Goal: Task Accomplishment & Management: Manage account settings

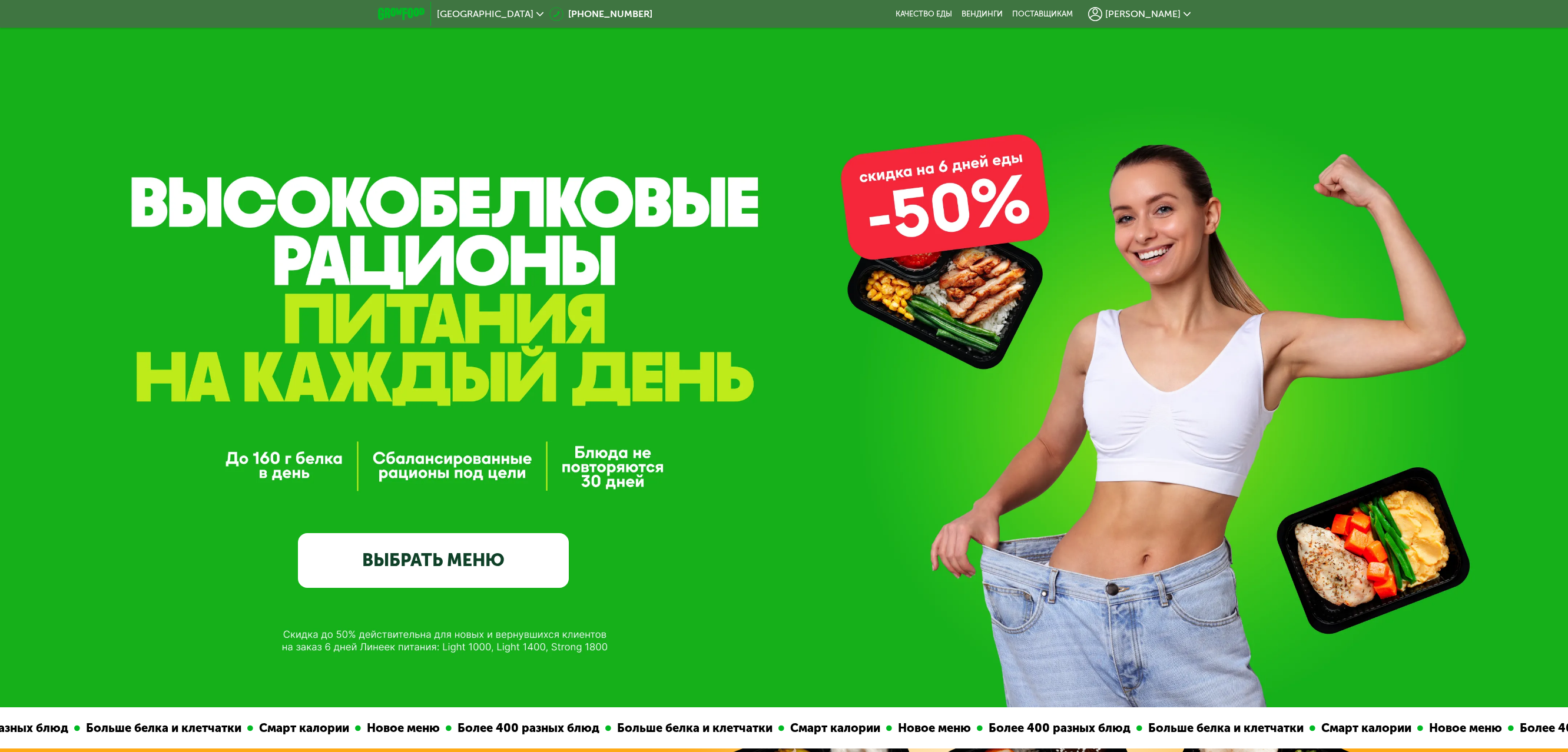
click at [1172, 12] on span "[PERSON_NAME]" at bounding box center [1143, 14] width 76 height 9
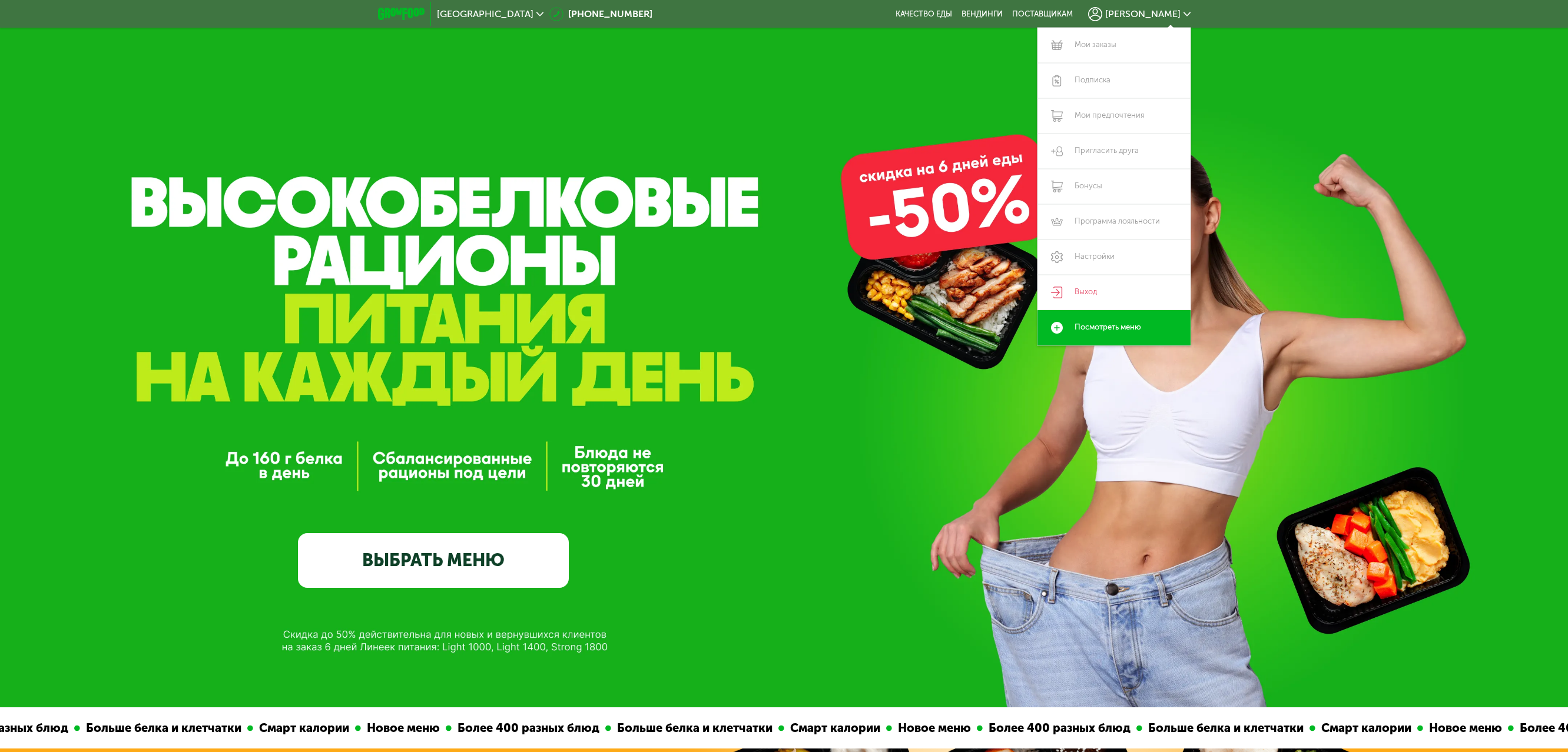
click at [1333, 306] on div "GrowFood — доставка правильного питания ВЫБРАТЬ МЕНЮ" at bounding box center [784, 419] width 1568 height 337
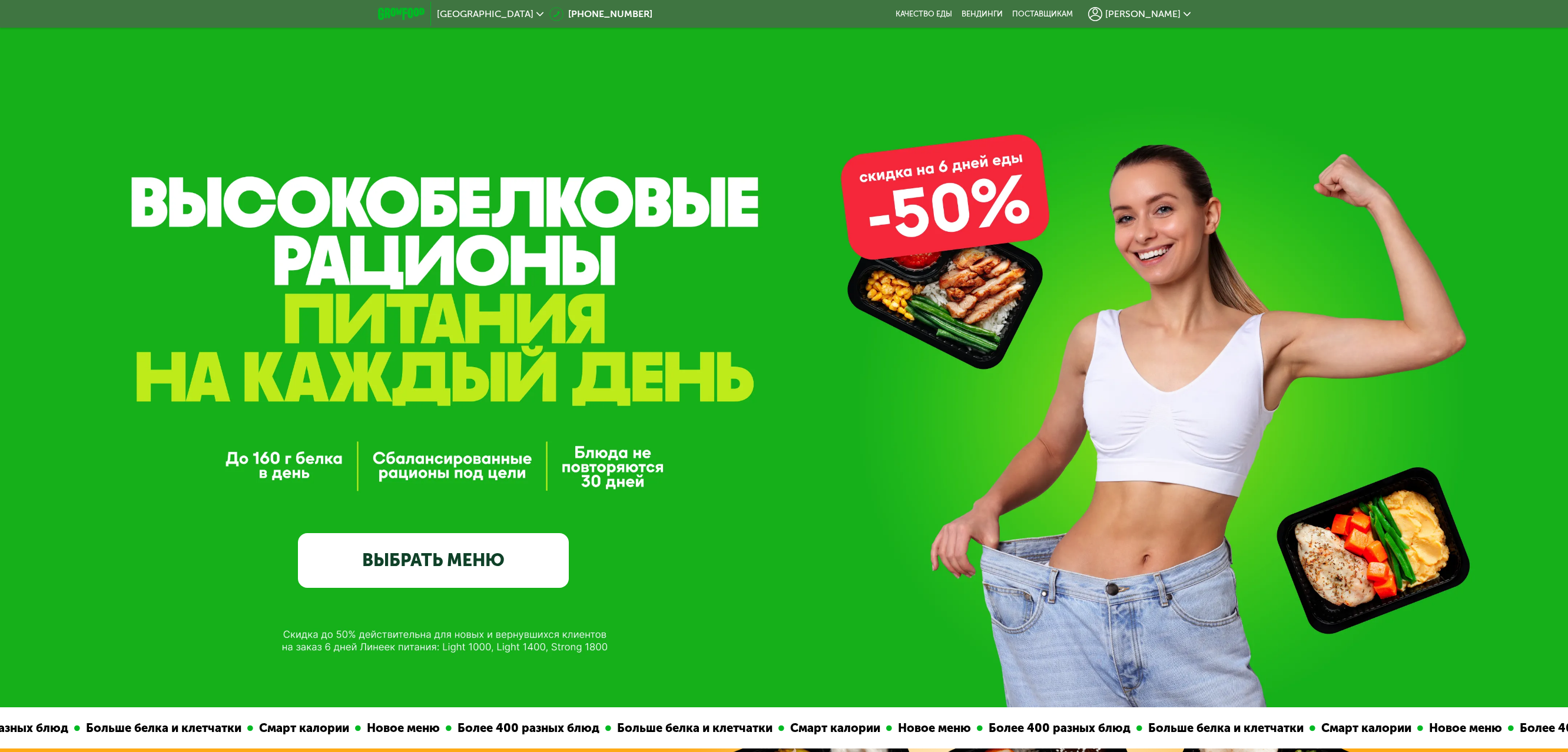
click at [1162, 14] on span "[PERSON_NAME]" at bounding box center [1143, 14] width 76 height 9
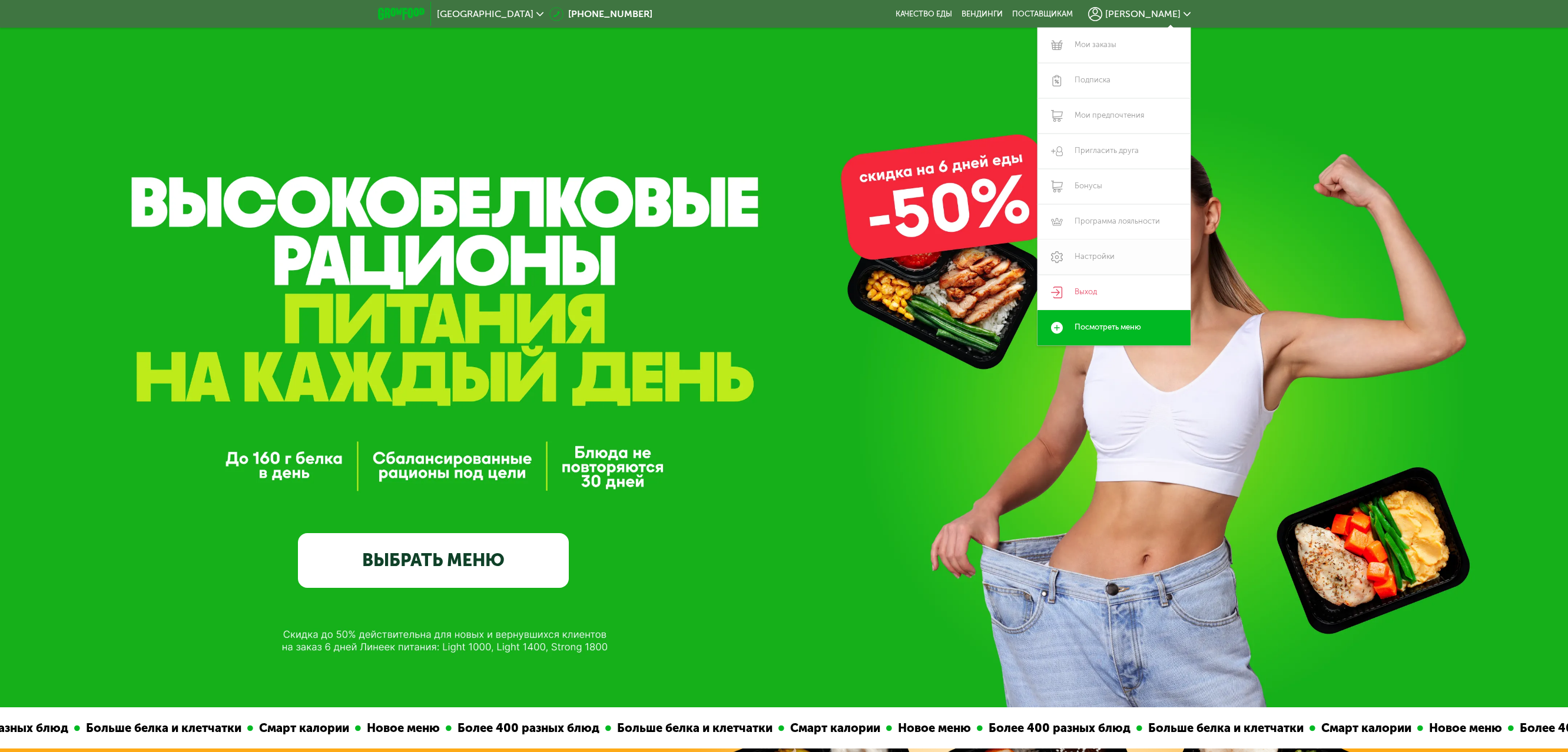
click at [1104, 260] on link "Настройки" at bounding box center [1114, 257] width 153 height 35
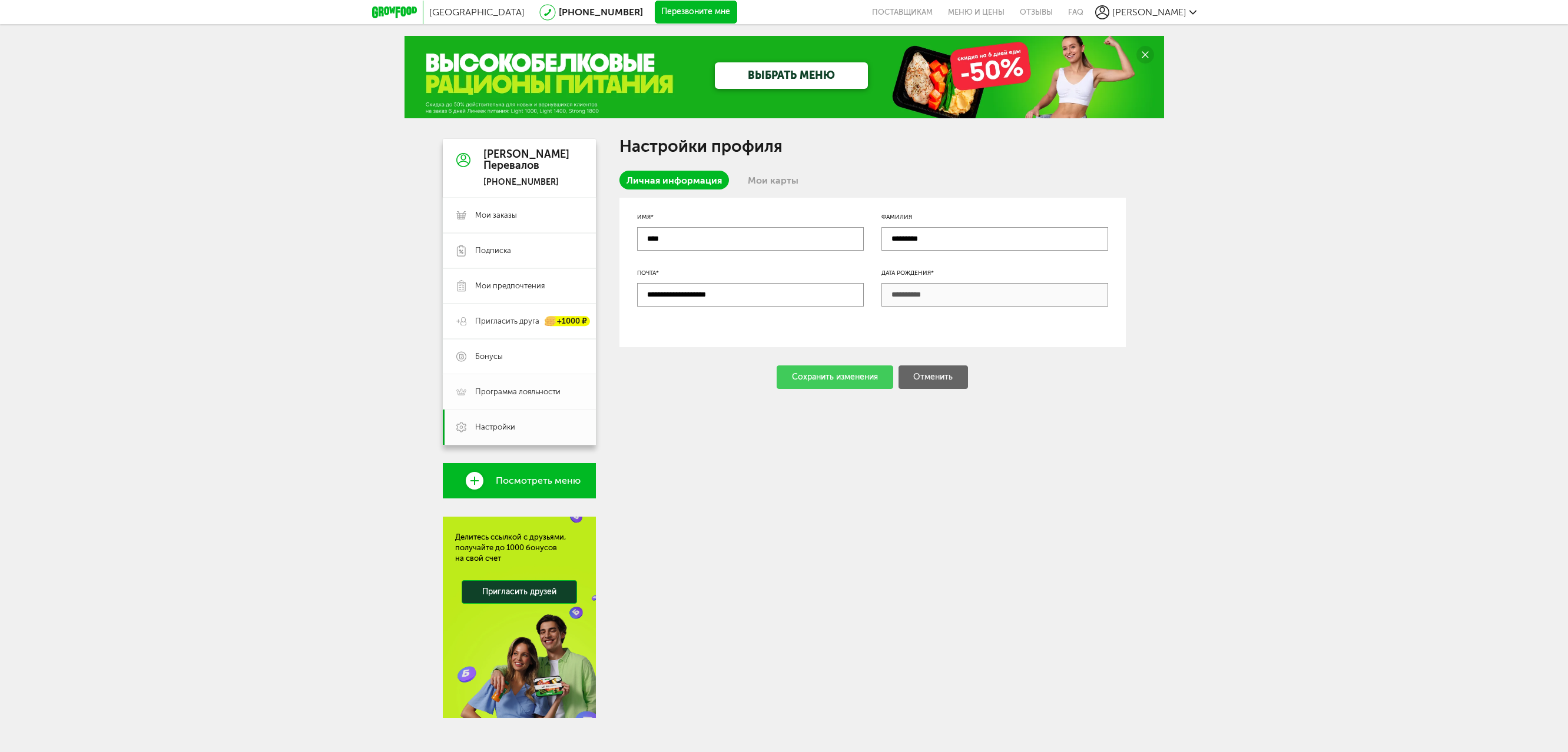
click at [532, 397] on span "Программа лояльности" at bounding box center [517, 391] width 85 height 10
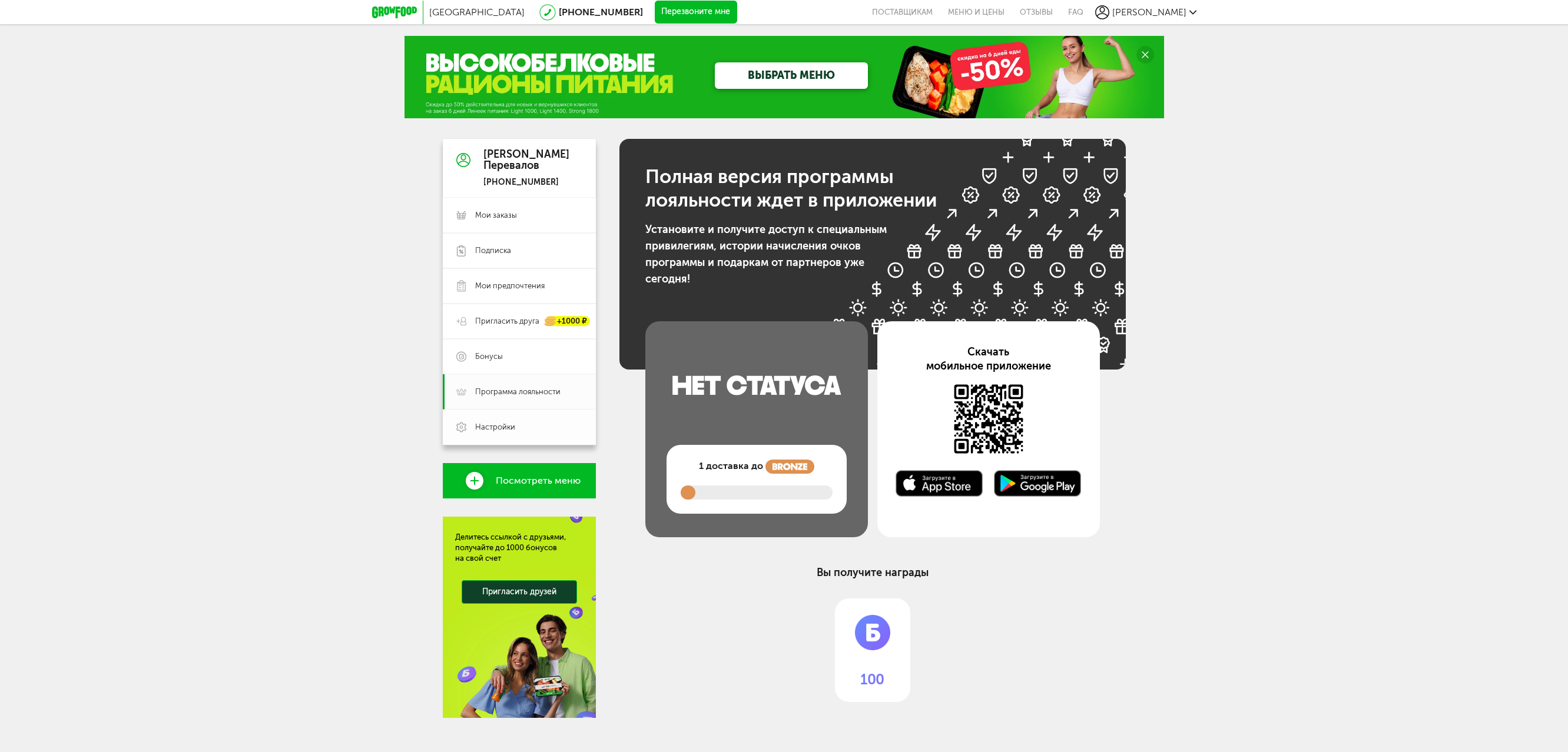
click at [514, 417] on link "Настройки" at bounding box center [519, 427] width 153 height 35
